Goal: Information Seeking & Learning: Learn about a topic

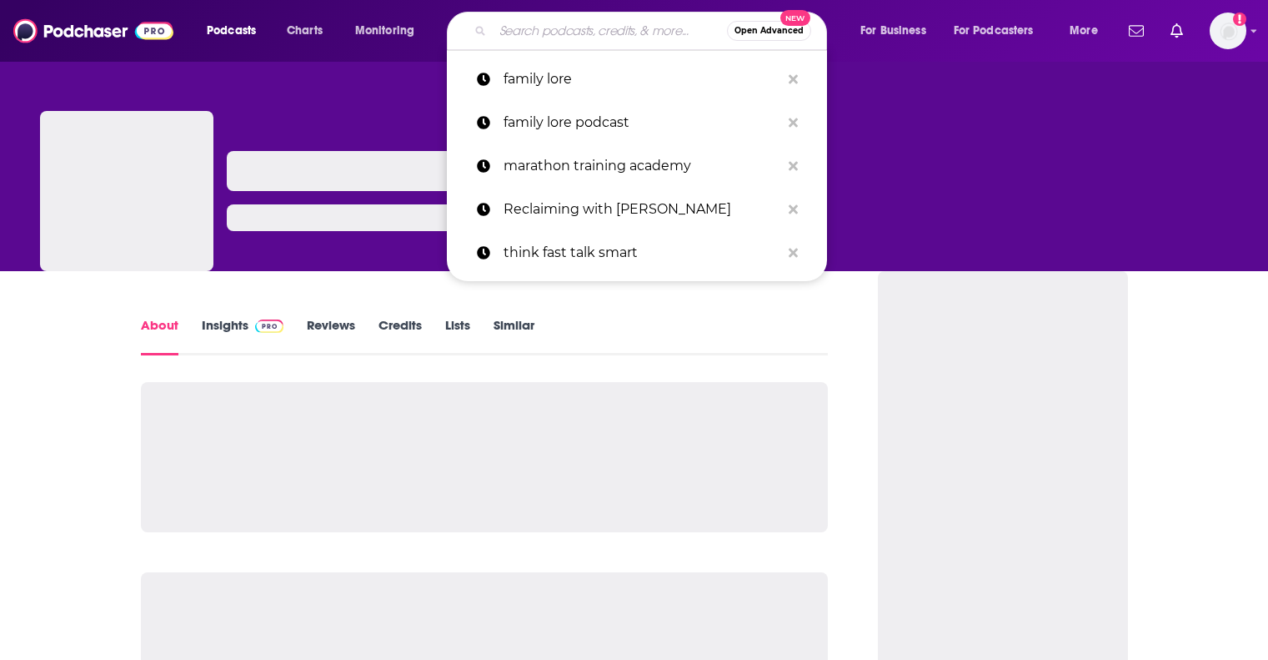
click at [520, 38] on input "Search podcasts, credits, & more..." at bounding box center [610, 31] width 234 height 27
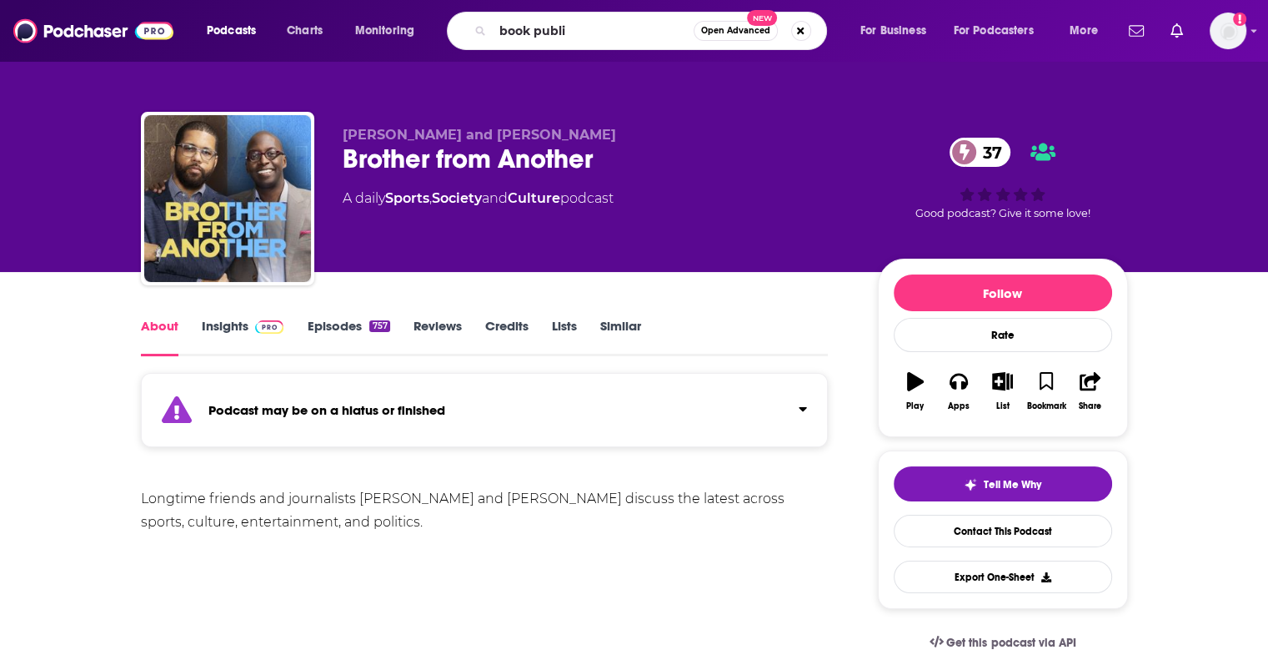
type input "book public"
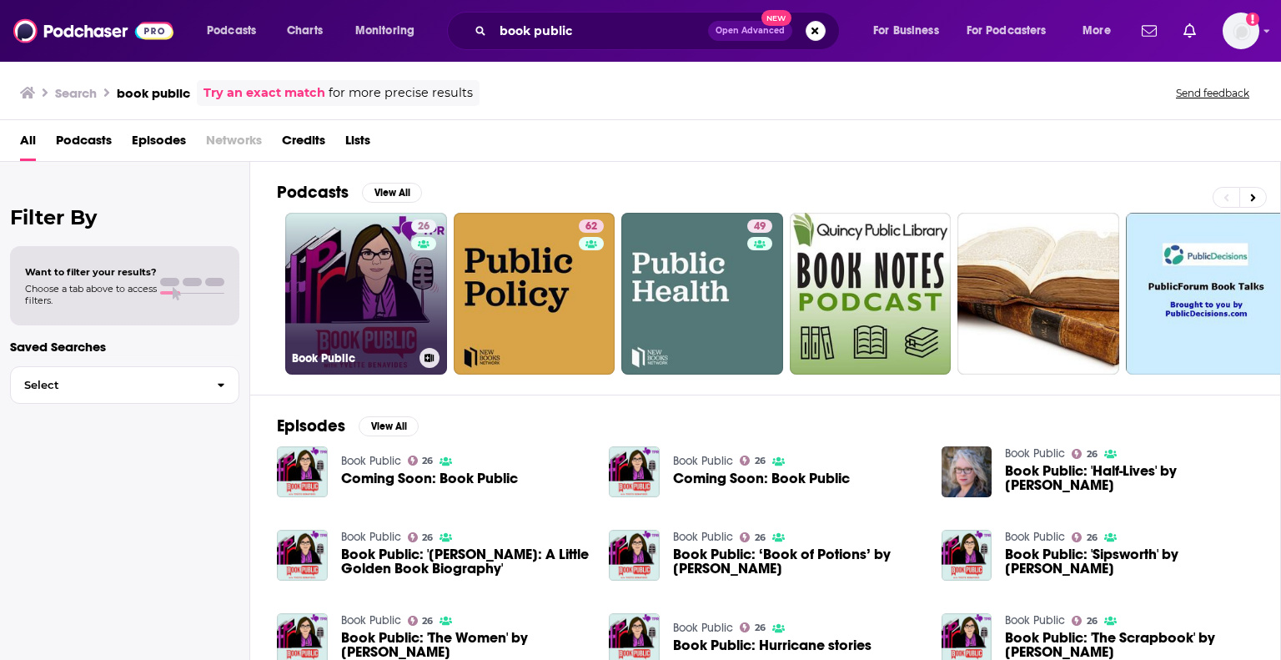
click at [344, 285] on link "26 Book Public" at bounding box center [366, 294] width 162 height 162
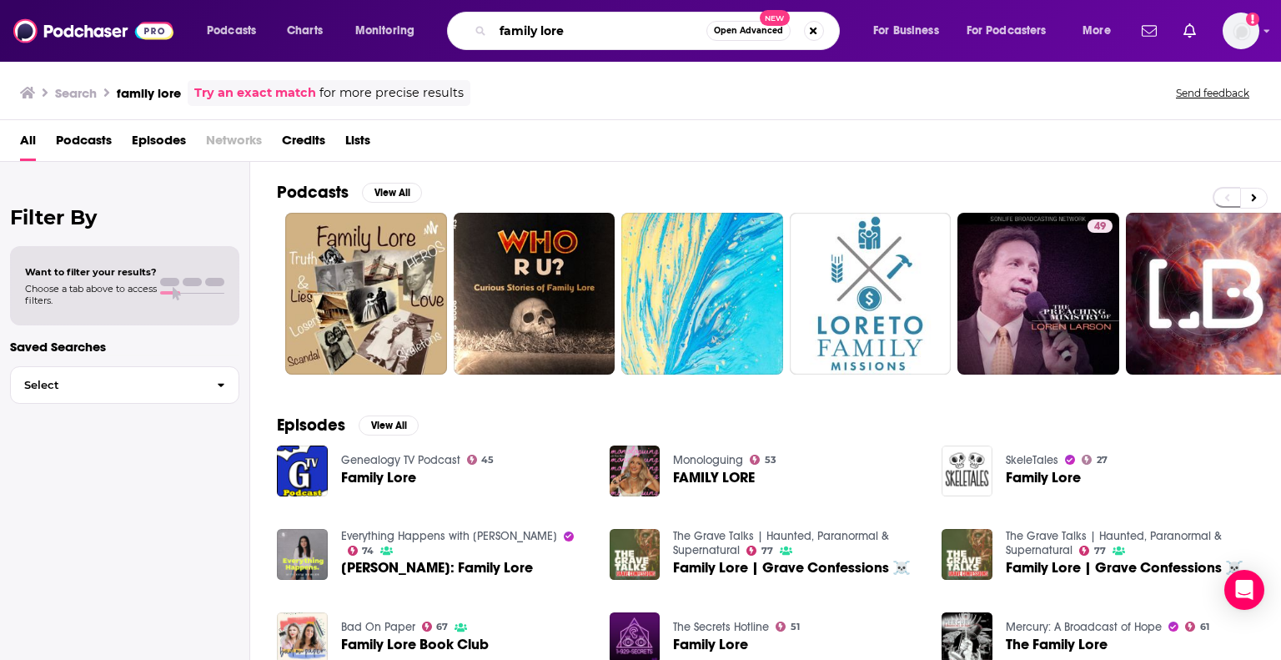
drag, startPoint x: 574, startPoint y: 35, endPoint x: 437, endPoint y: 33, distance: 136.7
click at [437, 33] on div "Podcasts Charts Monitoring family lore Open Advanced New For Business For Podca…" at bounding box center [660, 31] width 931 height 38
type input "the running channel podcast"
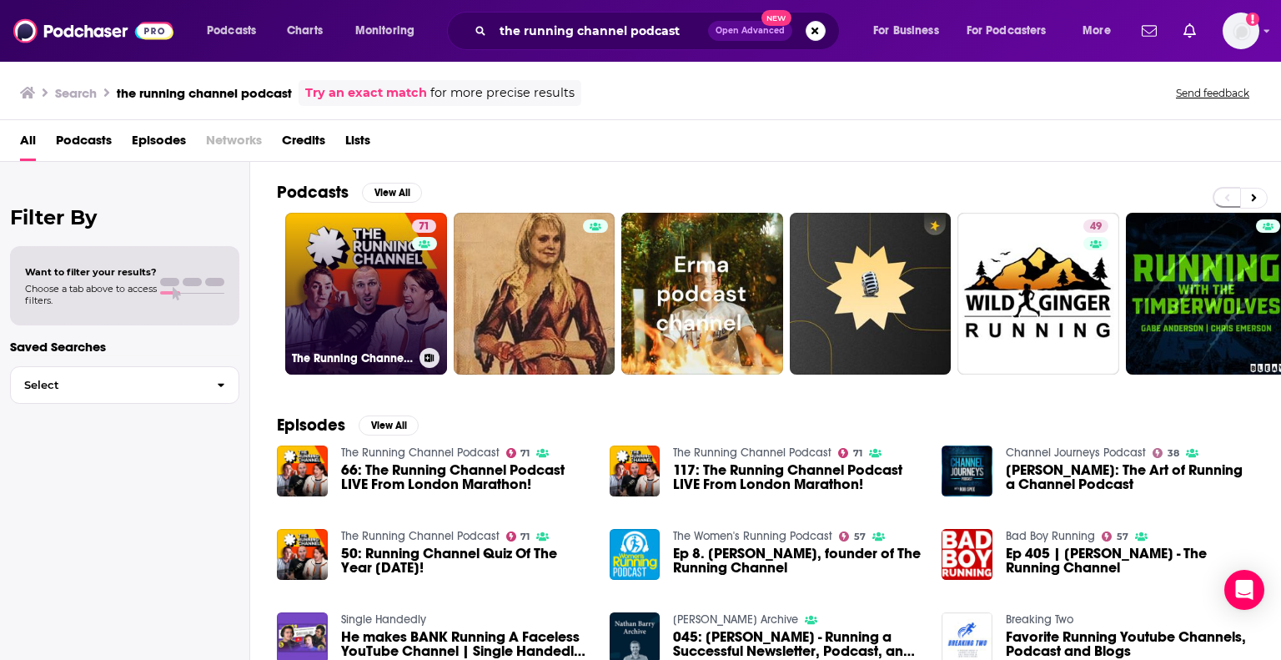
click at [339, 276] on link "71 The Running Channel Podcast" at bounding box center [366, 294] width 162 height 162
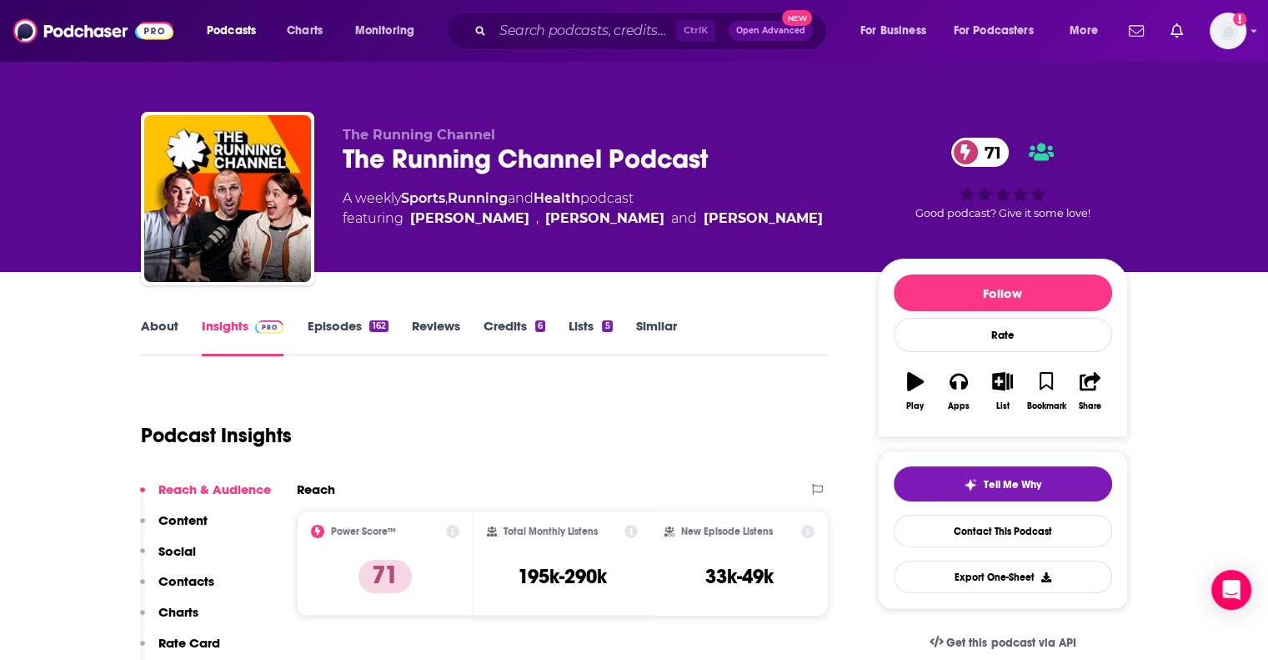
click at [163, 328] on link "About" at bounding box center [160, 337] width 38 height 38
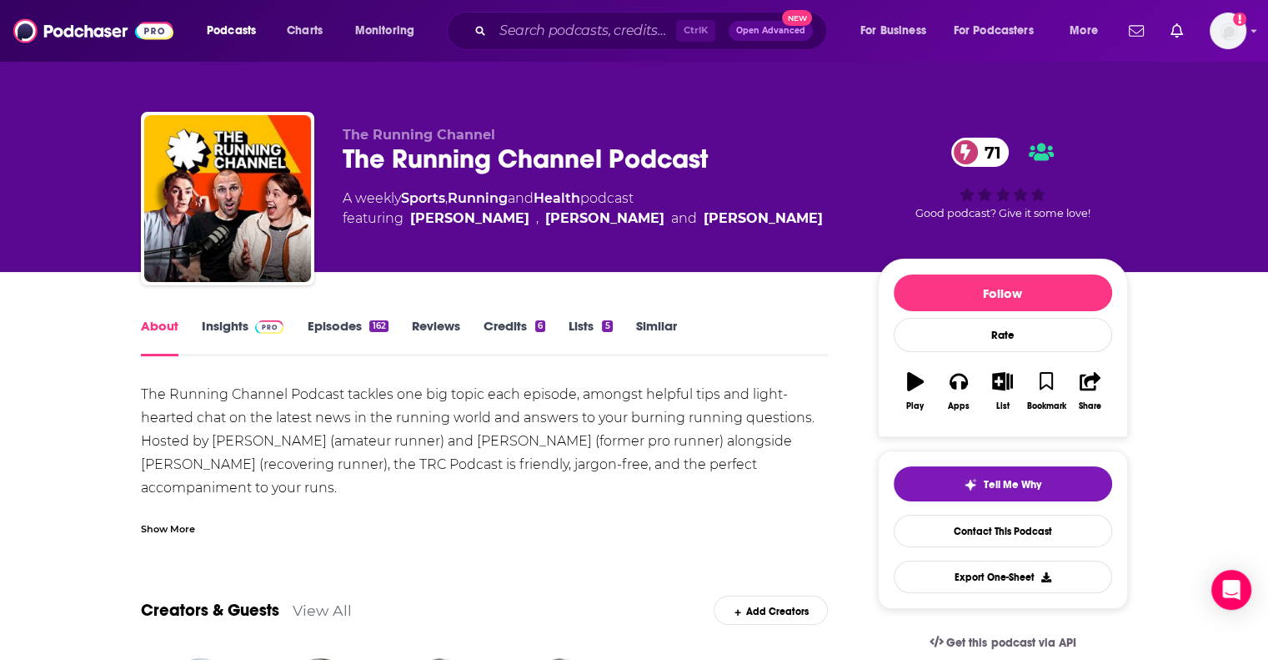
click at [238, 327] on link "Insights" at bounding box center [243, 337] width 83 height 38
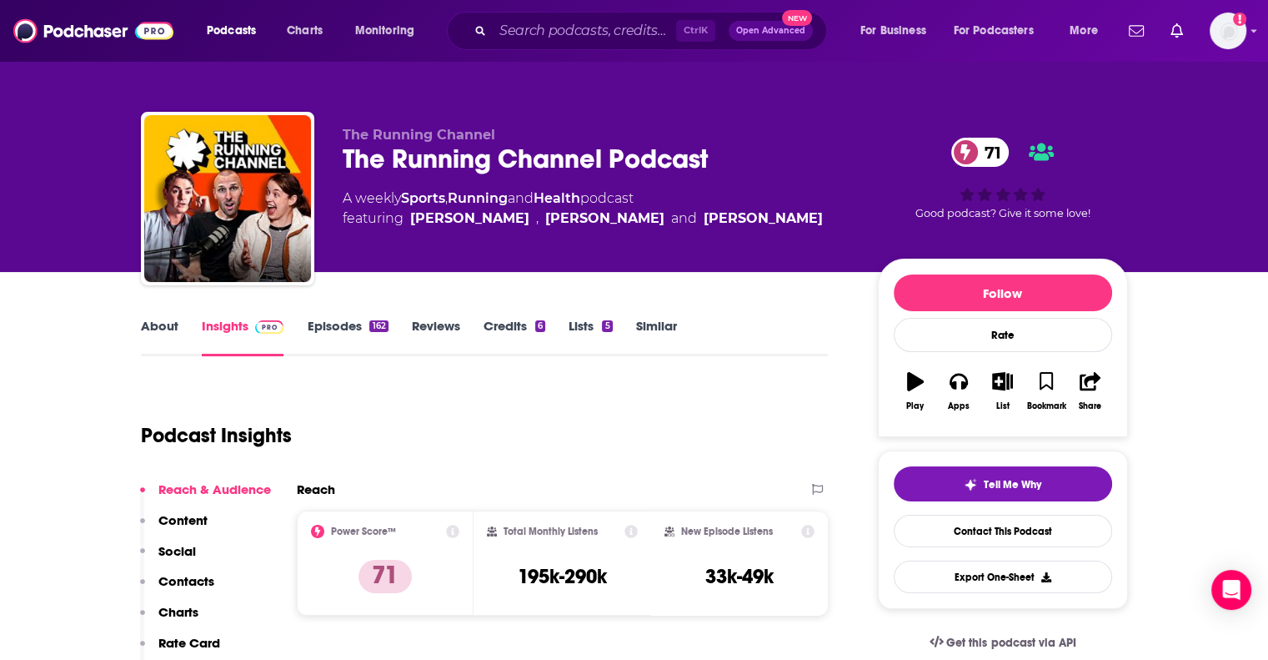
click at [160, 342] on link "About" at bounding box center [160, 337] width 38 height 38
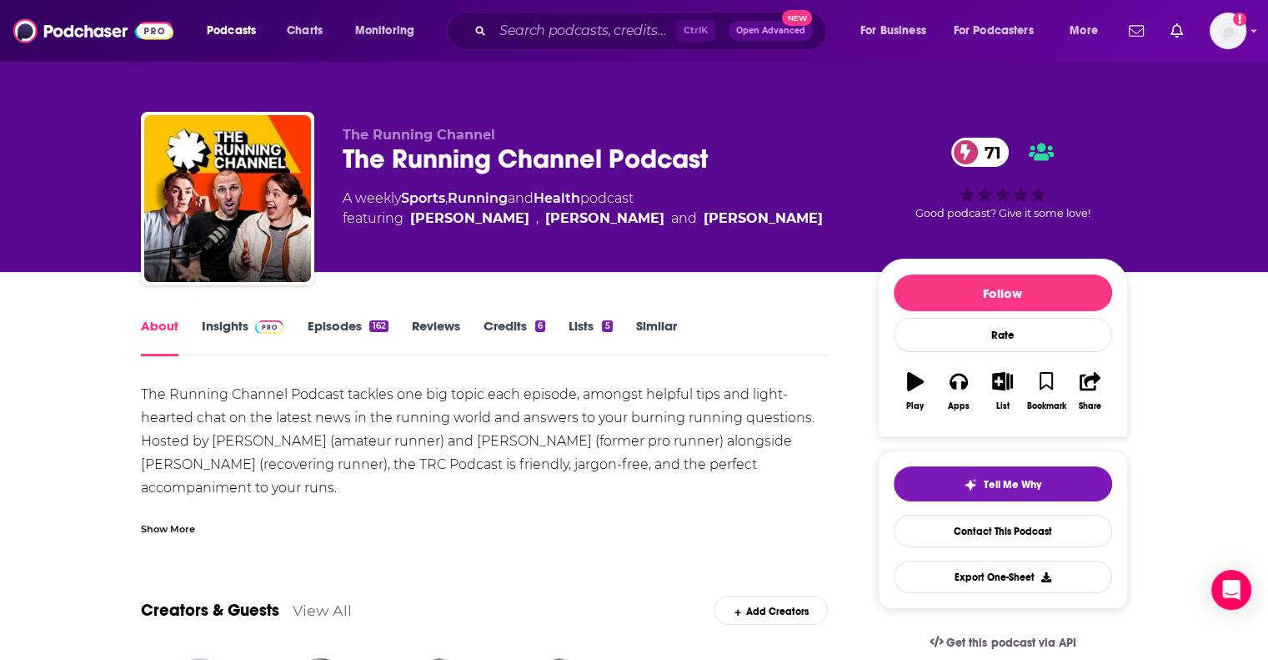
click at [269, 330] on img at bounding box center [269, 326] width 29 height 13
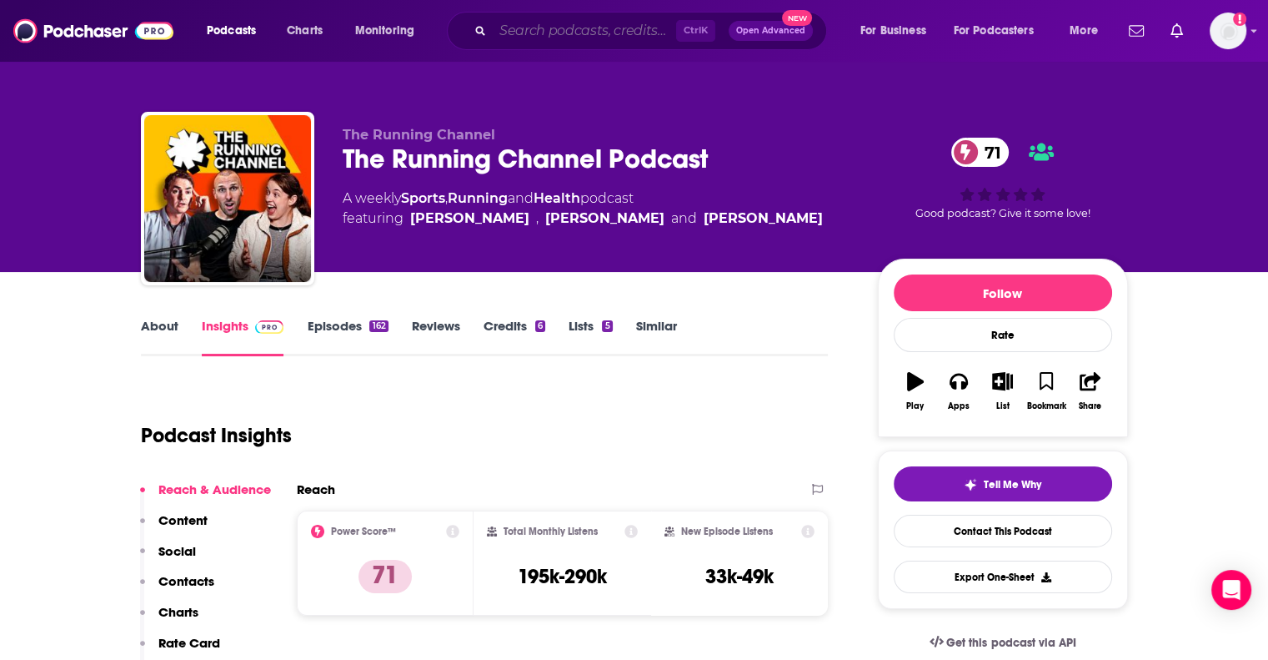
click at [563, 26] on input "Search podcasts, credits, & more..." at bounding box center [584, 31] width 183 height 27
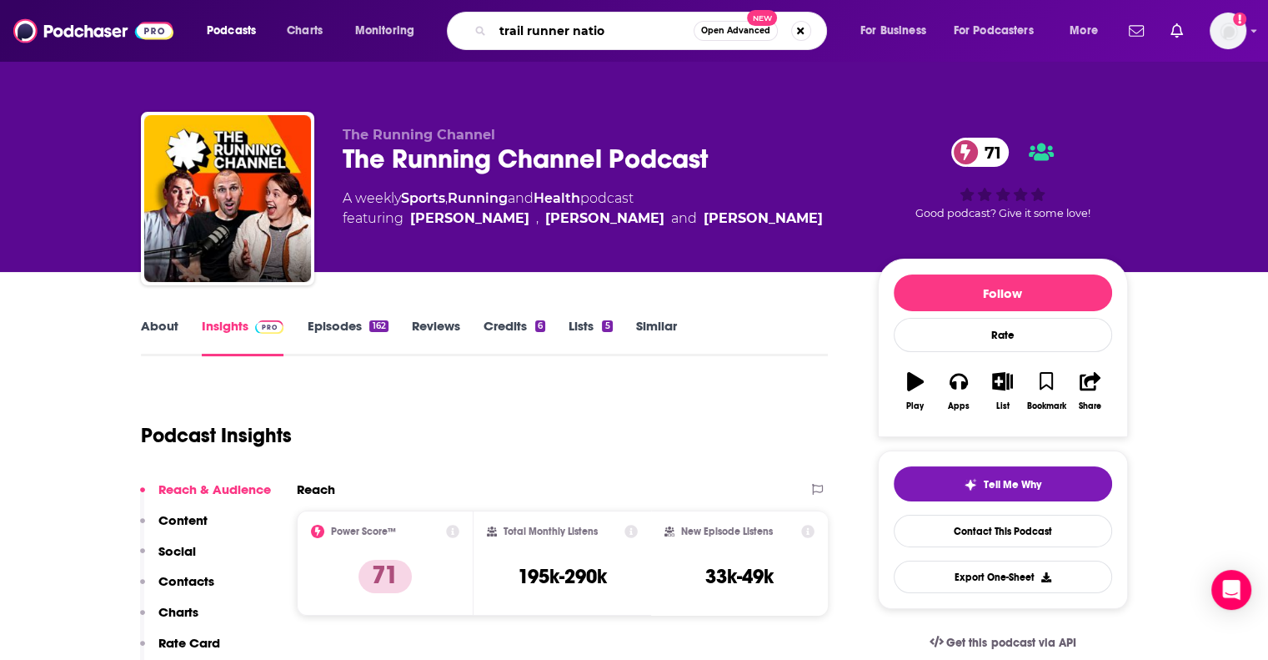
type input "trail runner nation"
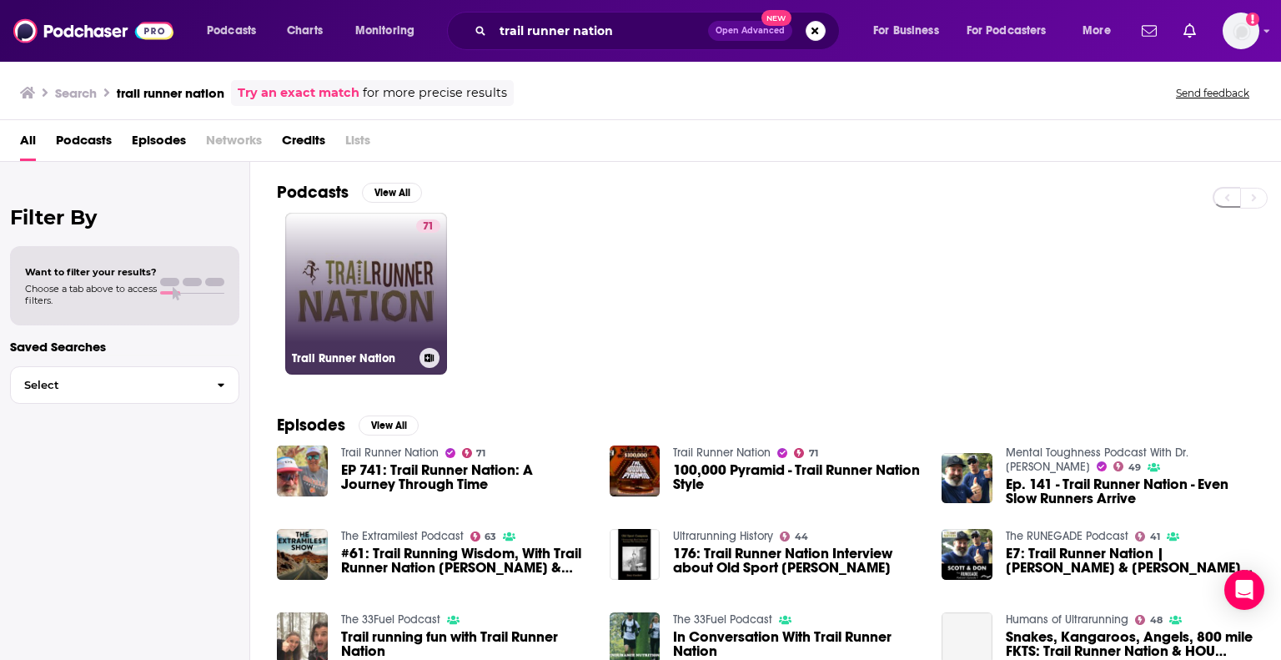
click at [387, 293] on link "71 Trail Runner Nation" at bounding box center [366, 294] width 162 height 162
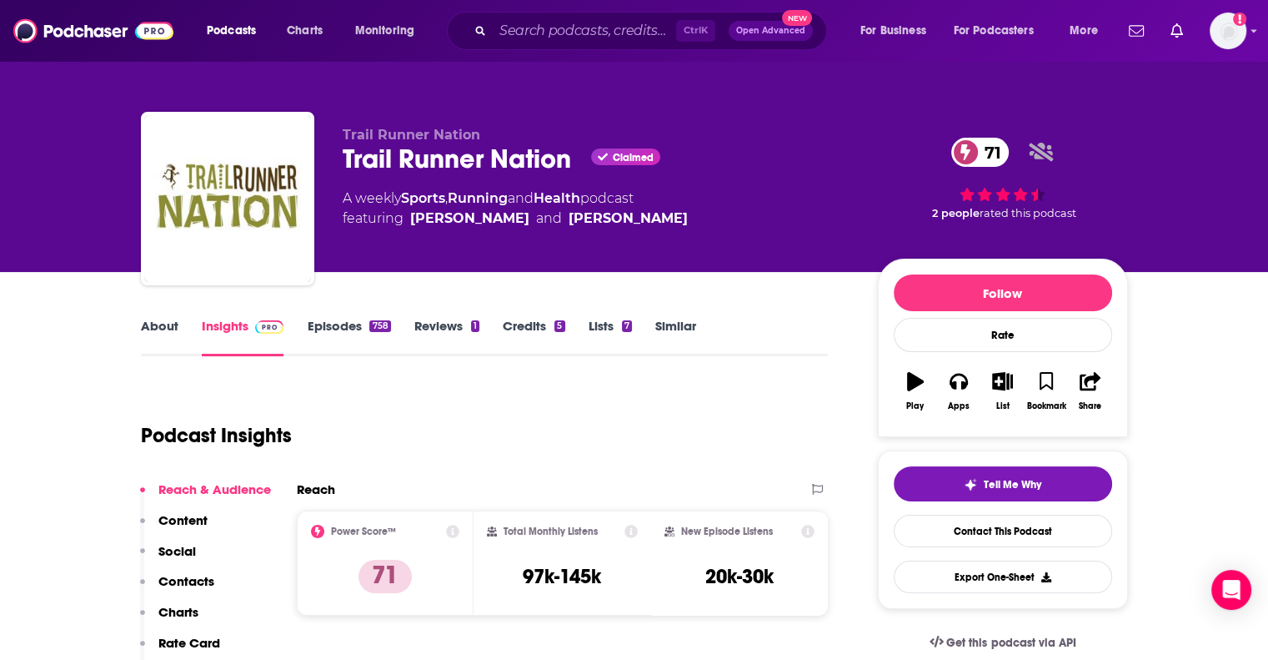
click at [159, 329] on link "About" at bounding box center [160, 337] width 38 height 38
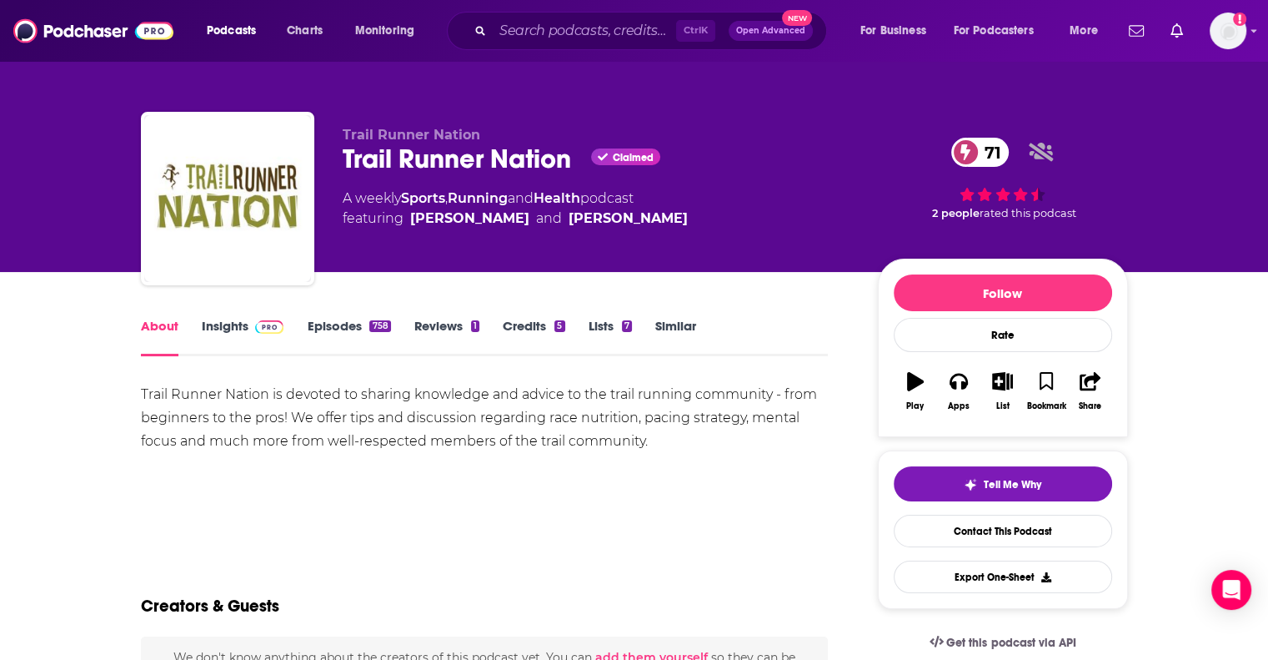
click at [233, 336] on link "Insights" at bounding box center [243, 337] width 83 height 38
